Goal: Information Seeking & Learning: Understand process/instructions

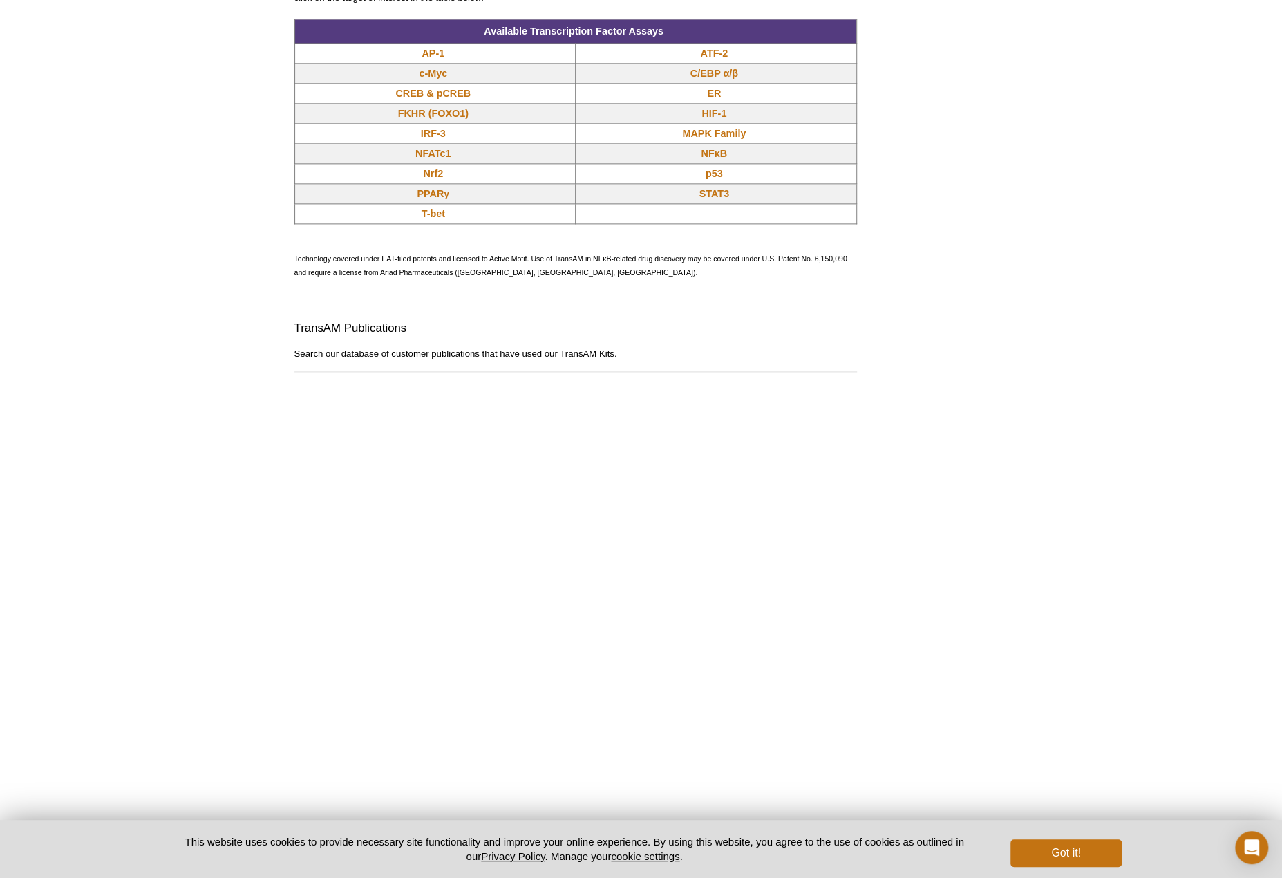
scroll to position [1106, 0]
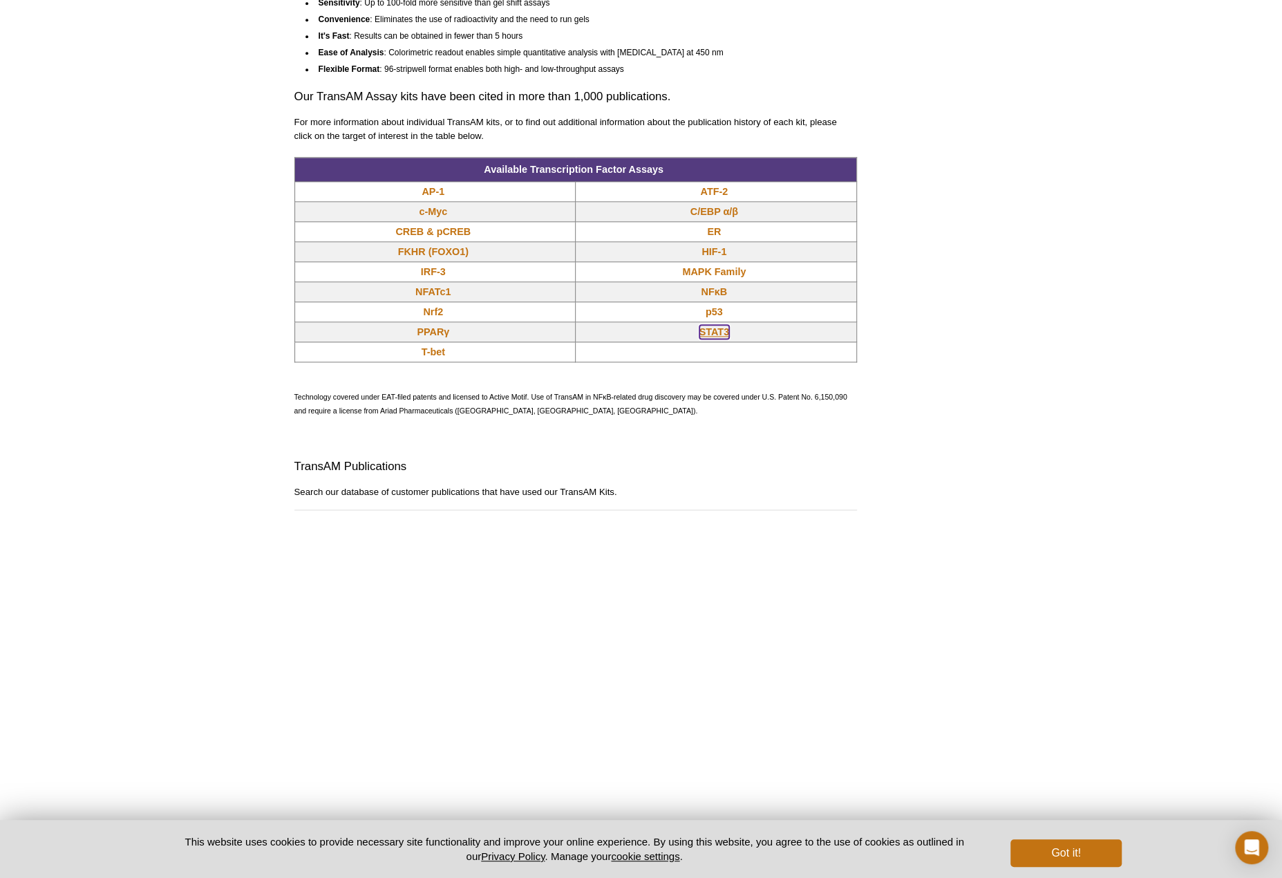
click at [712, 330] on link "STAT3" at bounding box center [714, 332] width 30 height 14
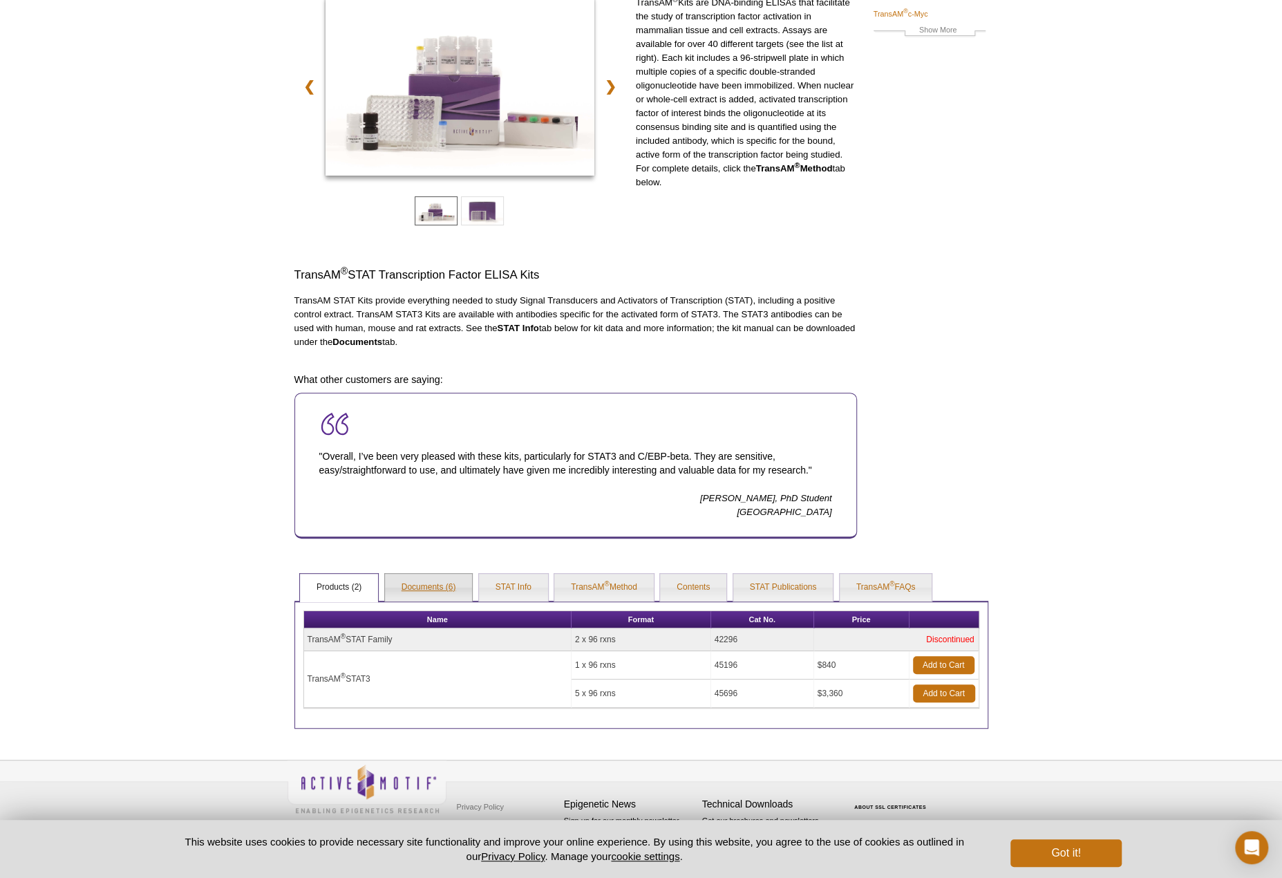
click at [442, 586] on link "Documents (6)" at bounding box center [429, 588] width 88 height 28
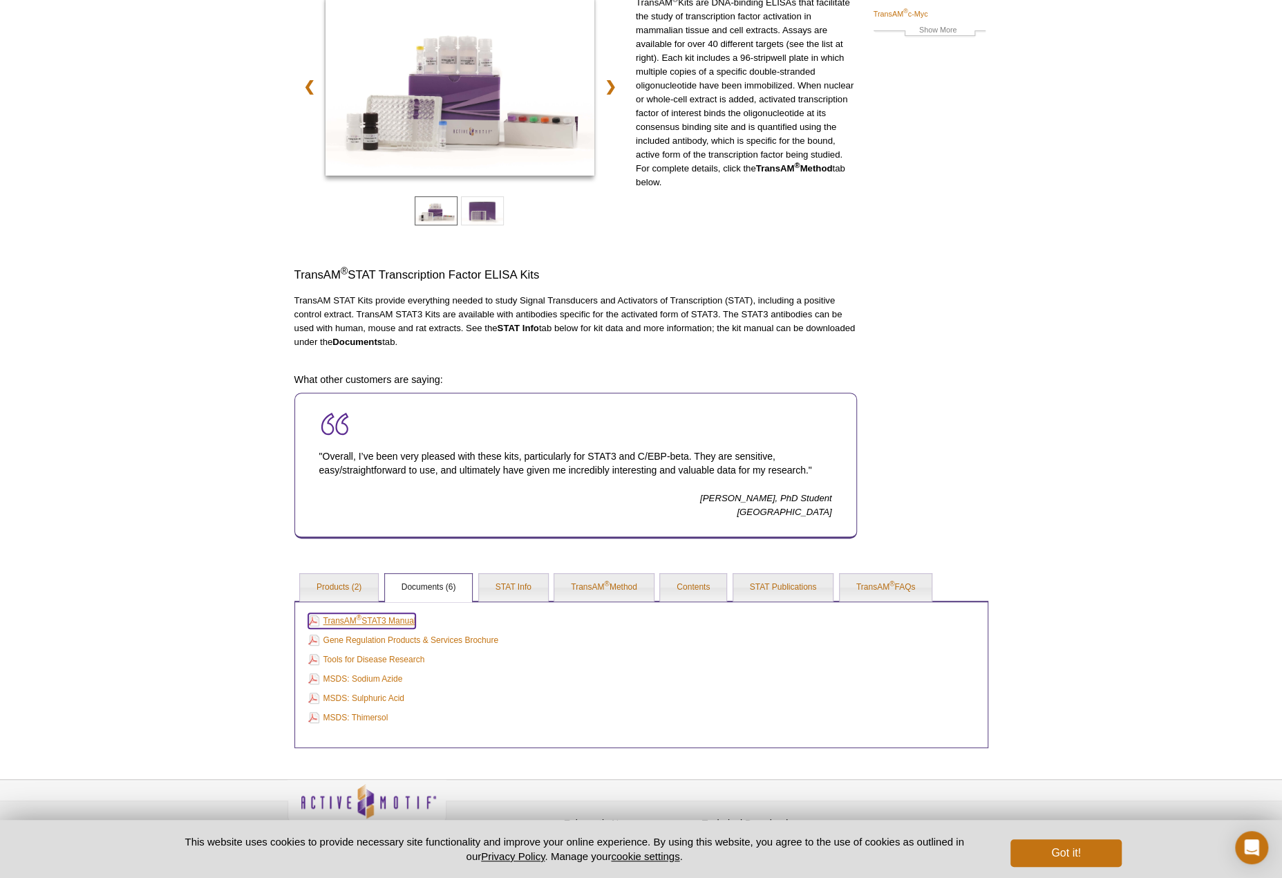
click at [393, 620] on link "TransAM ® STAT3 Manual" at bounding box center [362, 620] width 108 height 15
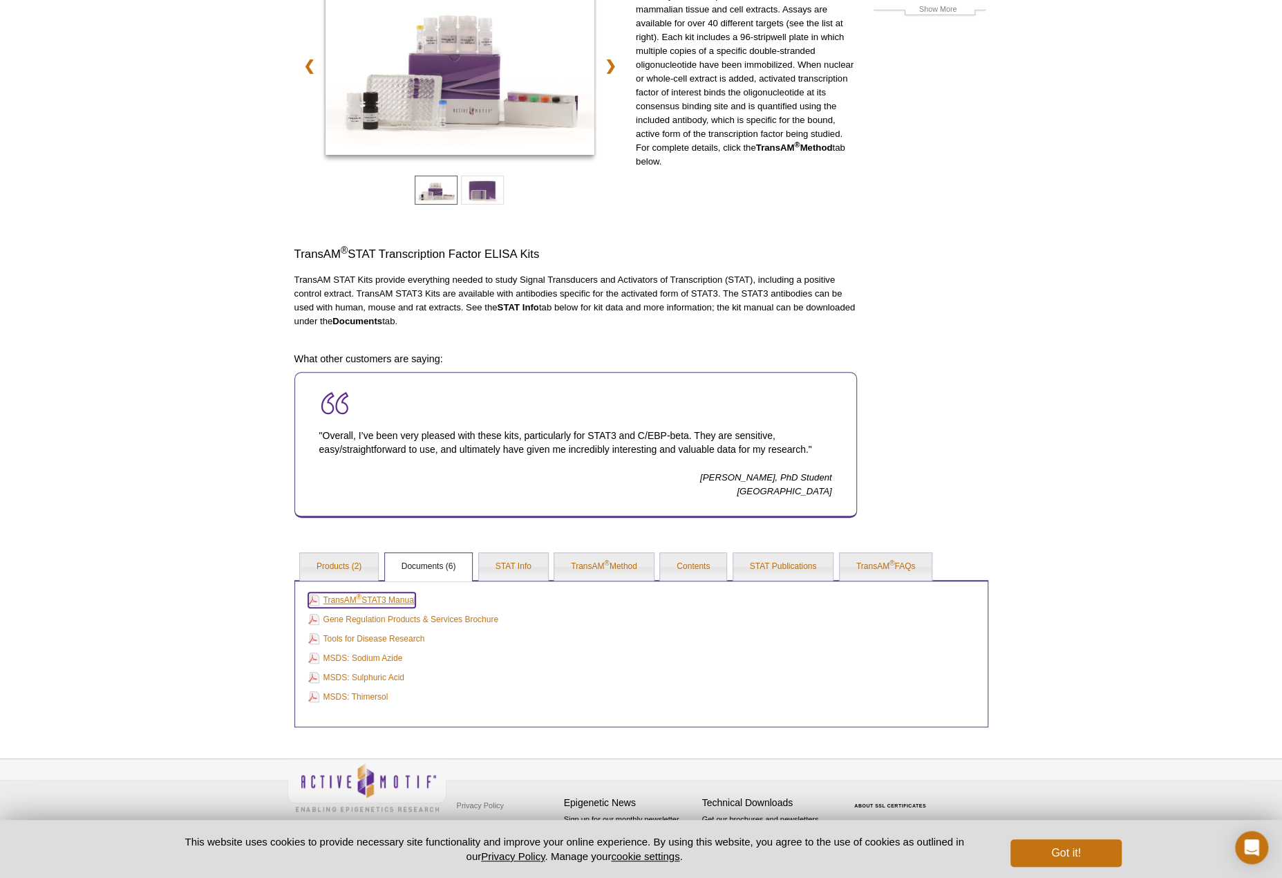
scroll to position [167, 0]
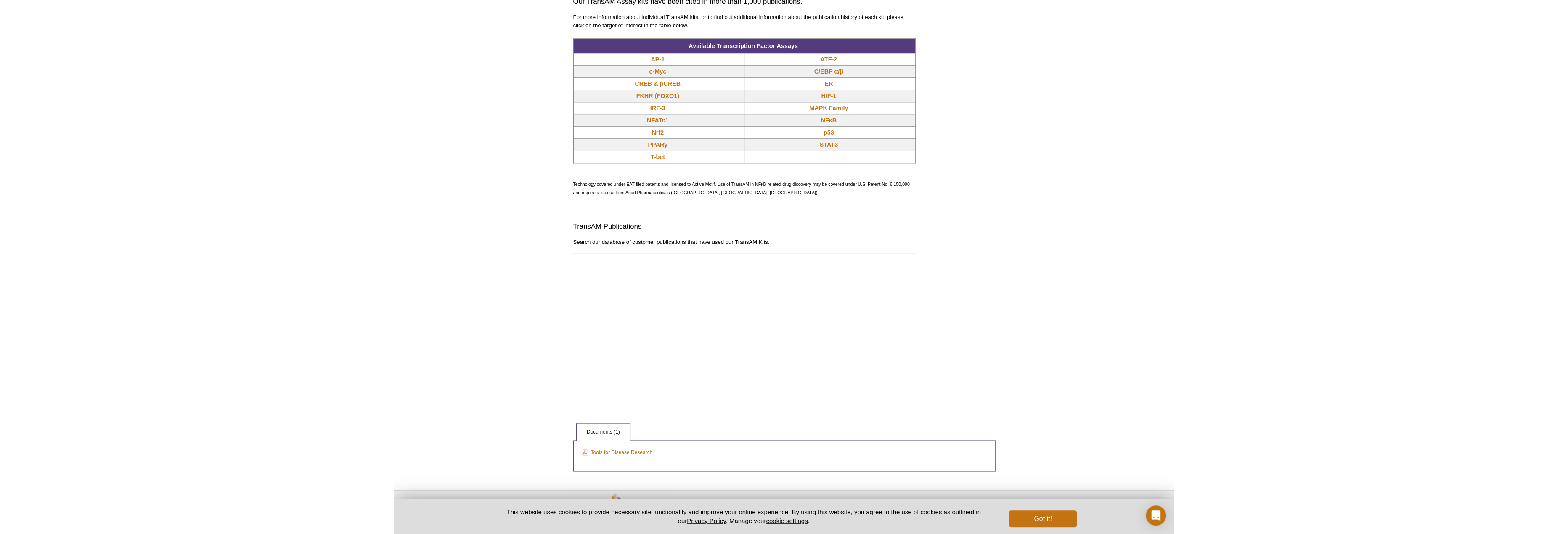
scroll to position [665, 0]
